Goal: Information Seeking & Learning: Learn about a topic

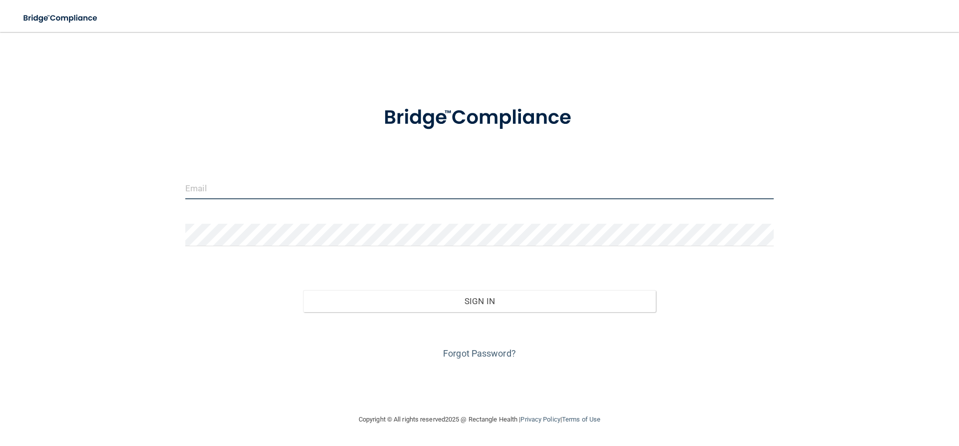
click at [245, 190] on input "email" at bounding box center [479, 188] width 589 height 22
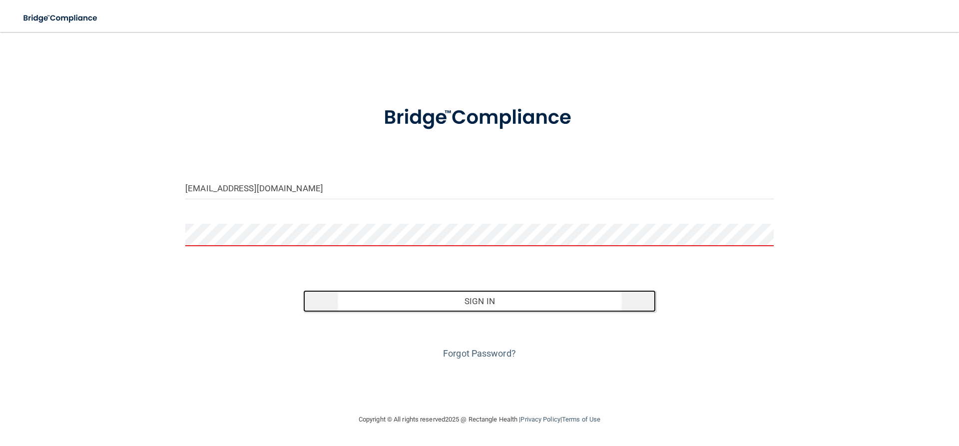
click at [433, 304] on button "Sign In" at bounding box center [479, 301] width 353 height 22
click at [397, 310] on button "Sign In" at bounding box center [479, 301] width 353 height 22
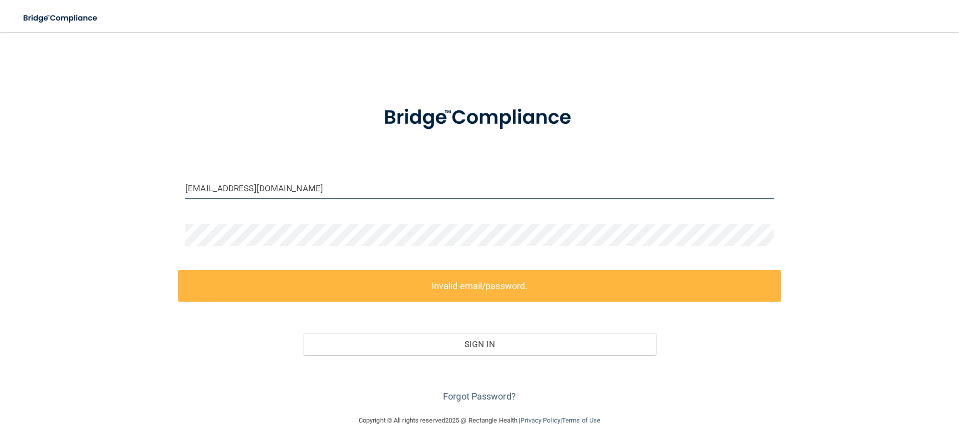
click at [327, 187] on input "[EMAIL_ADDRESS][DOMAIN_NAME]" at bounding box center [479, 188] width 589 height 22
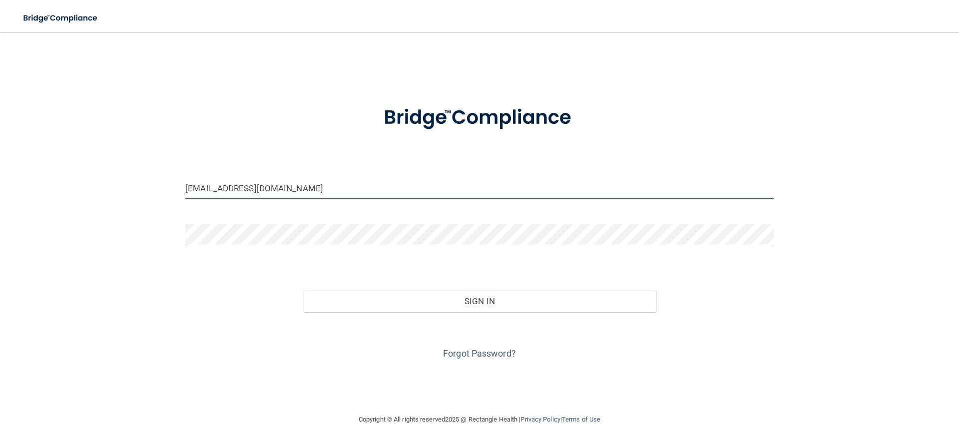
type input "[EMAIL_ADDRESS][DOMAIN_NAME]"
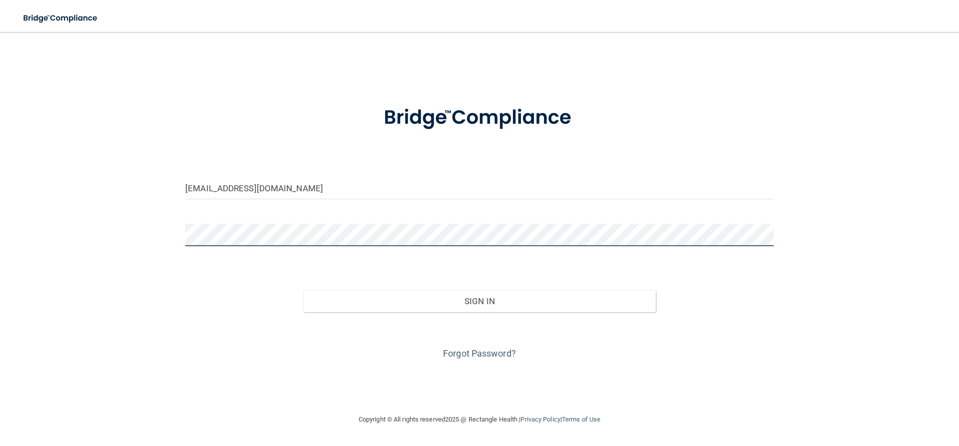
click at [129, 236] on div "[EMAIL_ADDRESS][DOMAIN_NAME] Invalid email/password. You don't have permission …" at bounding box center [479, 223] width 919 height 362
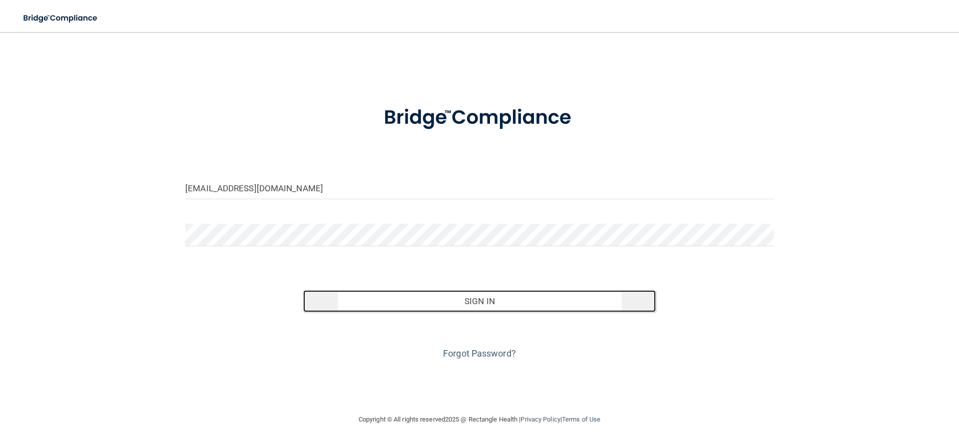
click at [378, 308] on button "Sign In" at bounding box center [479, 301] width 353 height 22
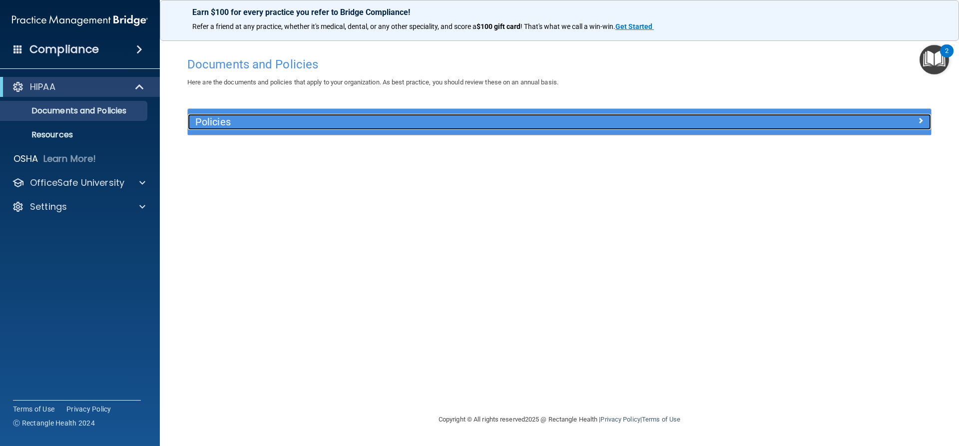
click at [218, 123] on h5 "Policies" at bounding box center [466, 121] width 543 height 11
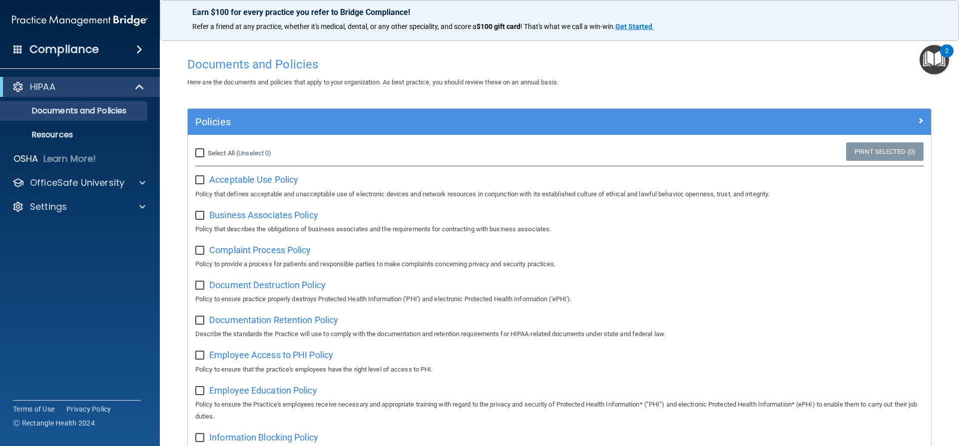
click at [202, 152] on input "Select All (Unselect 0) Unselect All" at bounding box center [200, 153] width 11 height 8
checkbox input "true"
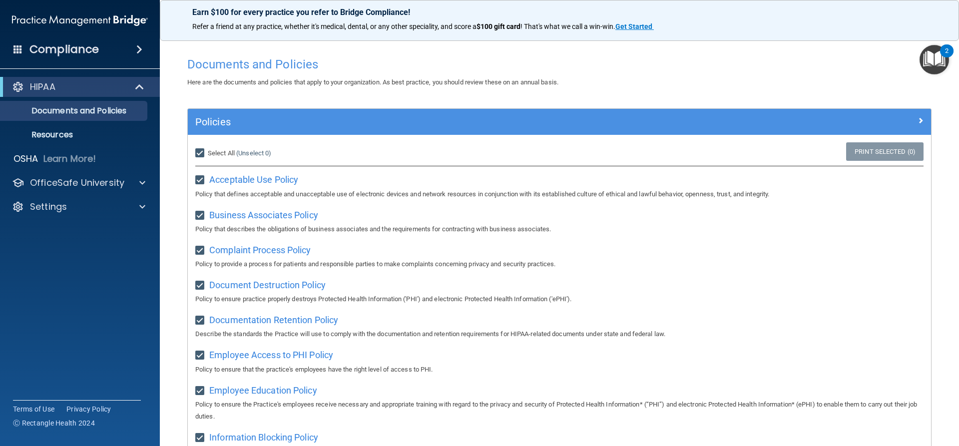
checkbox input "true"
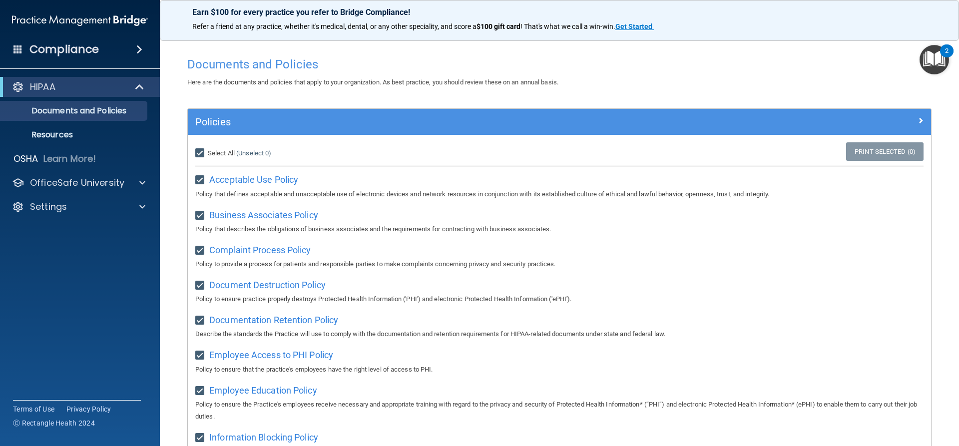
checkbox input "true"
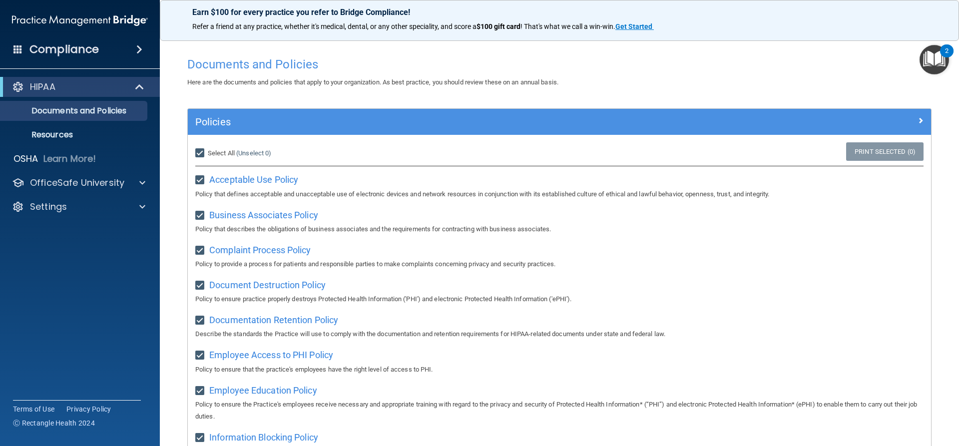
checkbox input "true"
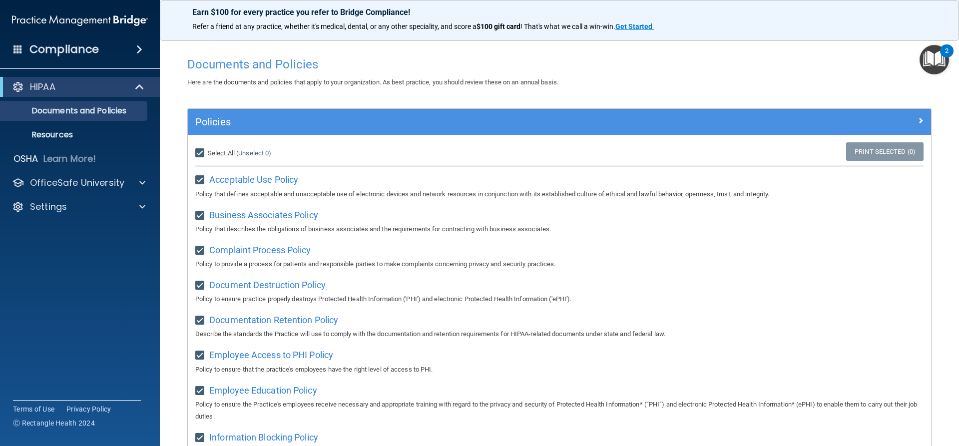
checkbox input "true"
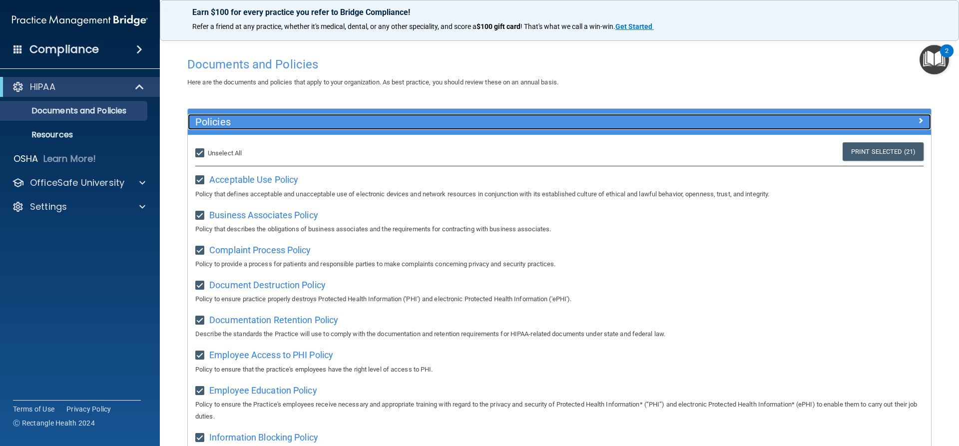
click at [918, 122] on span at bounding box center [921, 120] width 6 height 12
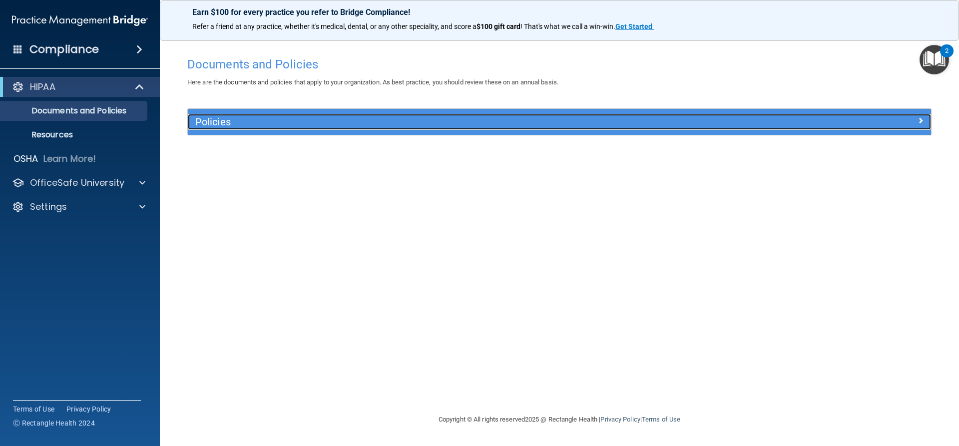
click at [911, 122] on div at bounding box center [838, 120] width 186 height 12
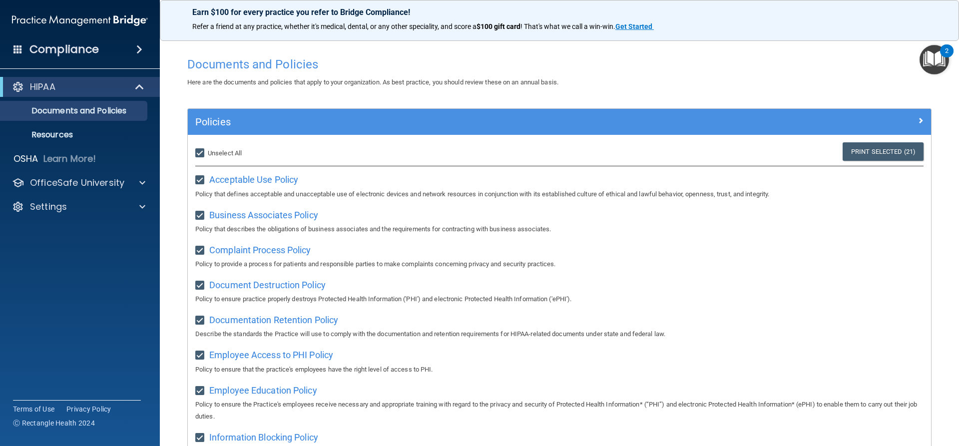
click at [202, 153] on input "Select All (Unselect 21) Unselect All" at bounding box center [200, 153] width 11 height 8
checkbox input "false"
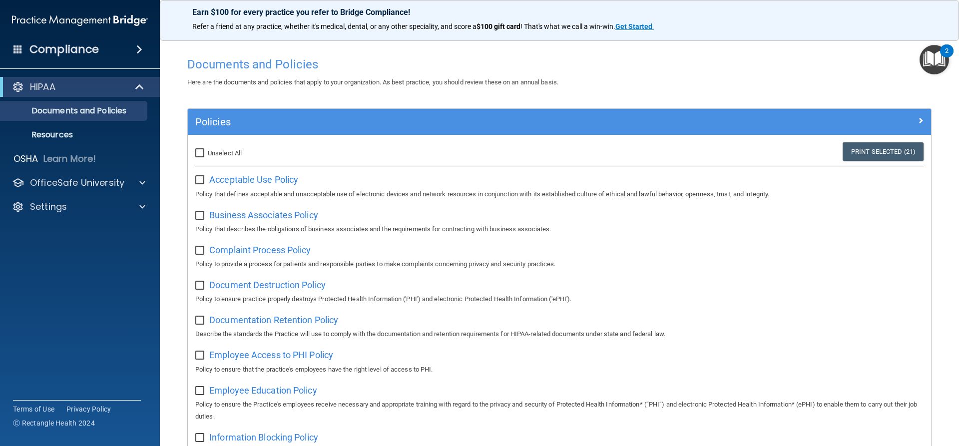
checkbox input "false"
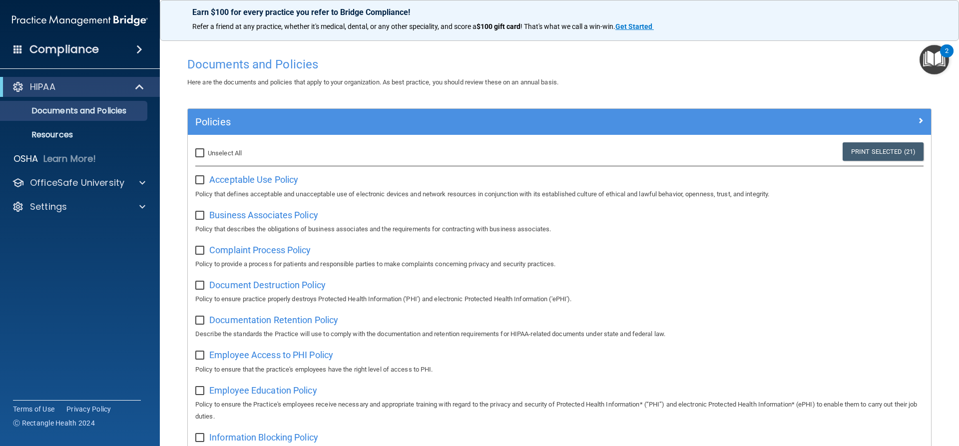
checkbox input "false"
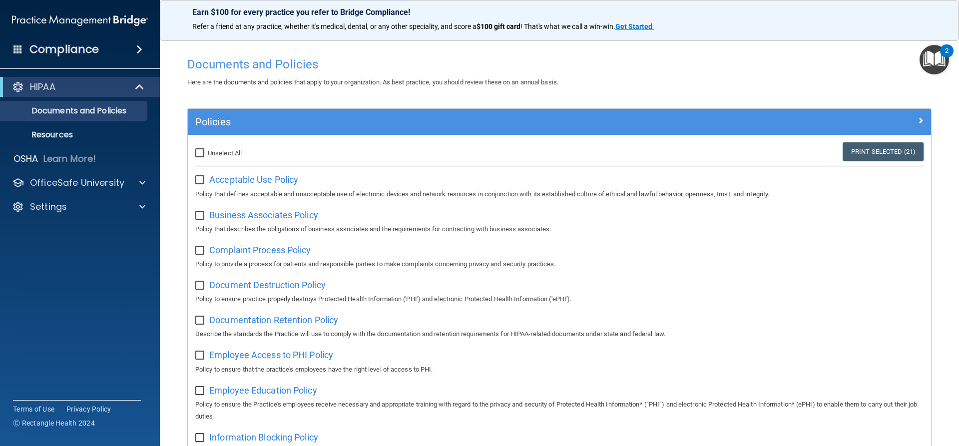
checkbox input "false"
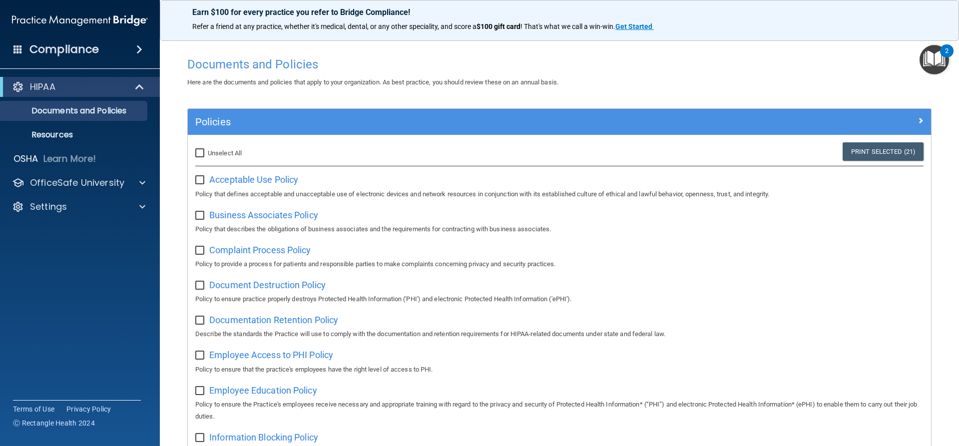
checkbox input "false"
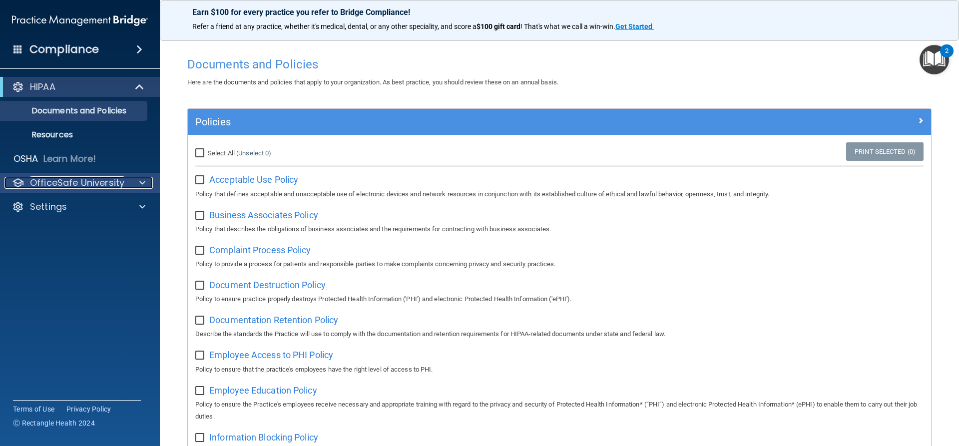
click at [82, 183] on p "OfficeSafe University" at bounding box center [77, 183] width 94 height 12
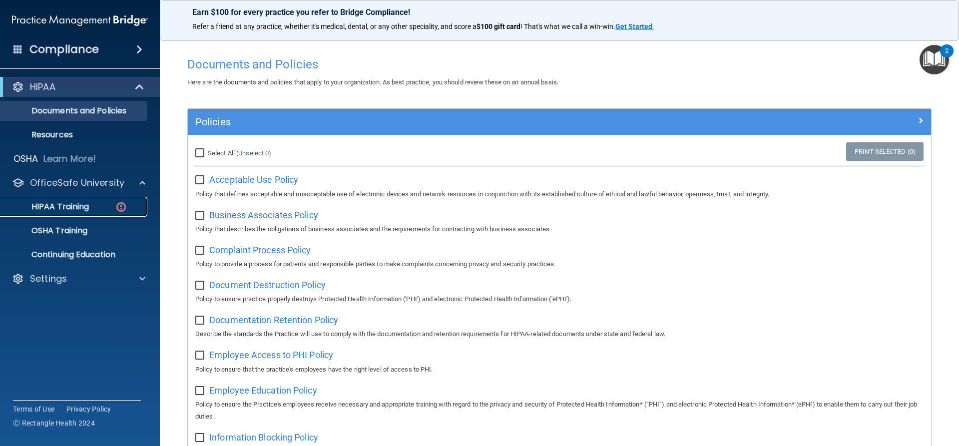
click at [74, 209] on p "HIPAA Training" at bounding box center [47, 207] width 82 height 10
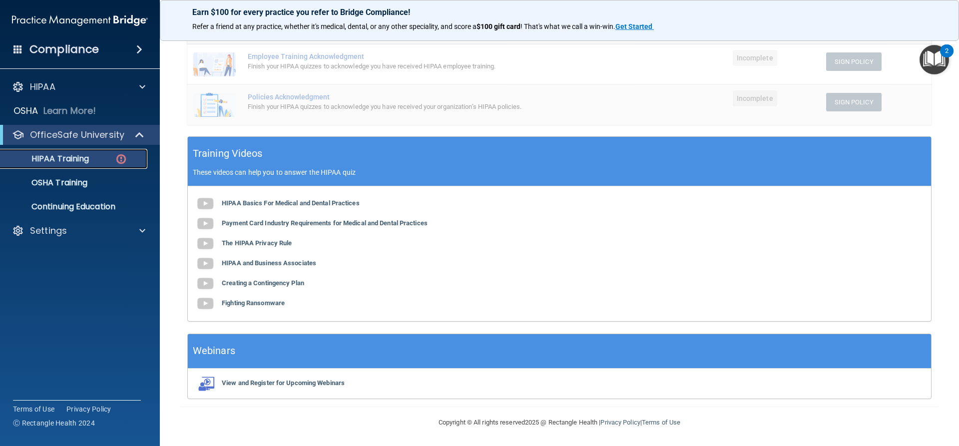
scroll to position [254, 0]
click at [238, 243] on b "The HIPAA Privacy Rule" at bounding box center [257, 242] width 70 height 7
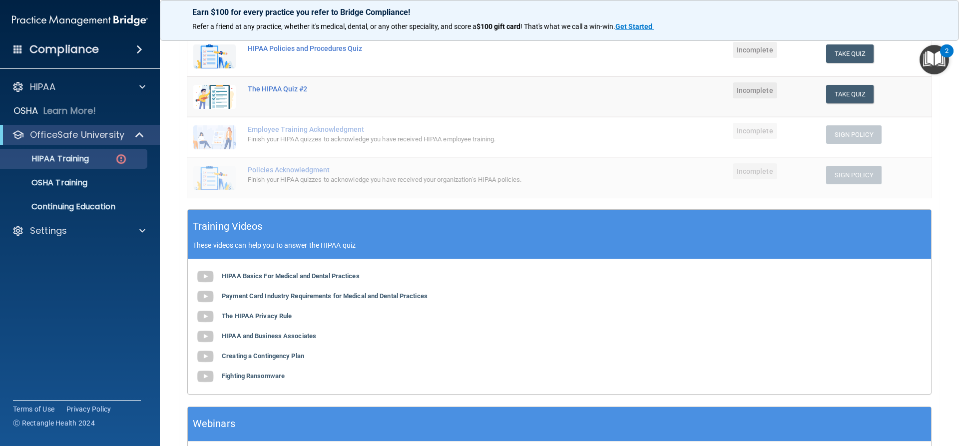
scroll to position [204, 0]
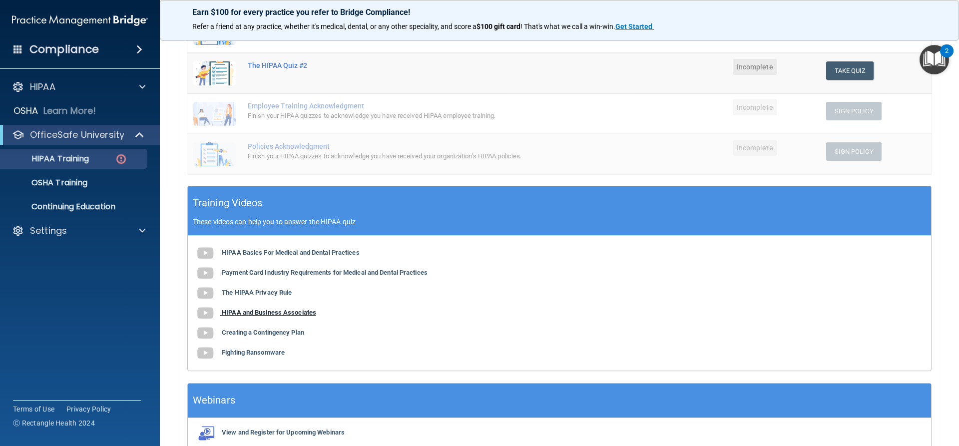
click at [267, 314] on b "HIPAA and Business Associates" at bounding box center [269, 312] width 94 height 7
click at [230, 349] on b "Fighting Ransomware" at bounding box center [253, 352] width 63 height 7
